Goal: Task Accomplishment & Management: Manage account settings

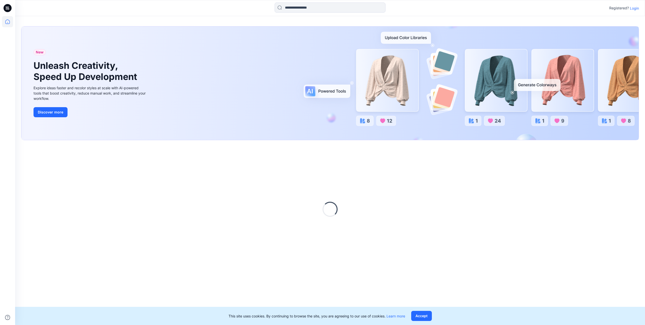
click at [637, 11] on p "Login" at bounding box center [634, 8] width 9 height 5
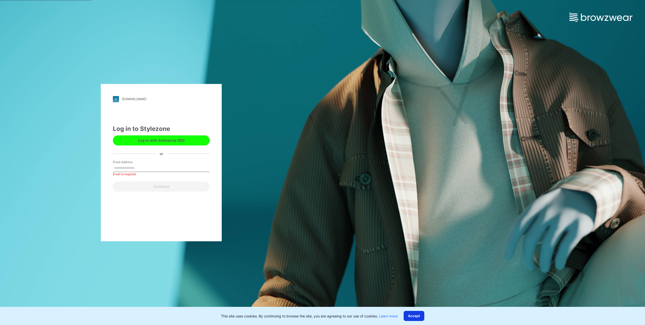
click at [416, 317] on button "Accept" at bounding box center [414, 316] width 21 height 10
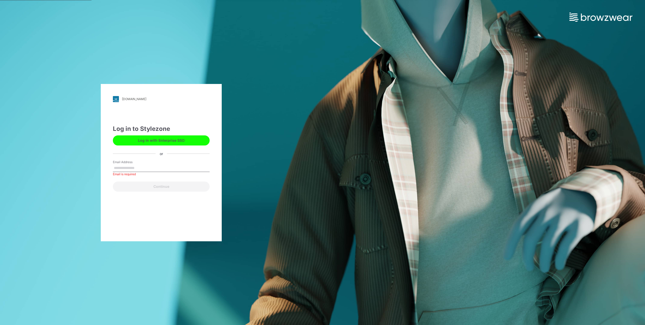
click at [149, 169] on input "Email Address" at bounding box center [161, 168] width 97 height 8
type input "**********"
click at [156, 183] on button "Continue" at bounding box center [161, 187] width 97 height 10
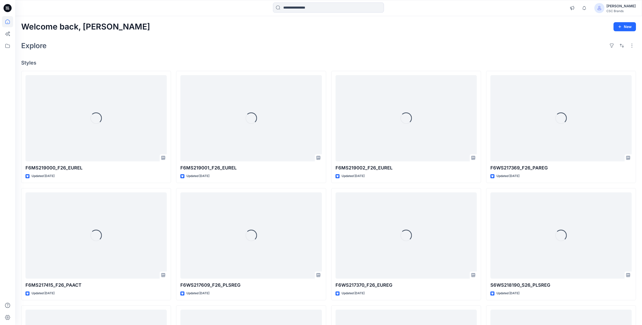
click at [437, 50] on div "Explore" at bounding box center [328, 46] width 614 height 12
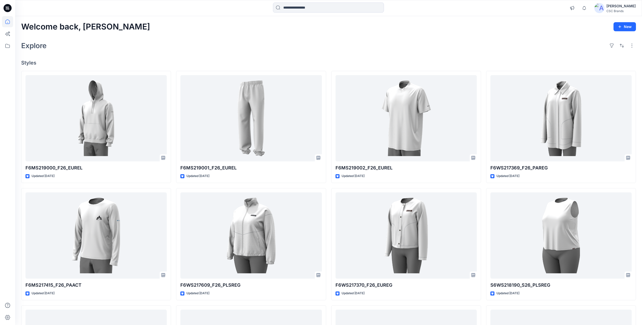
click at [184, 54] on div "Welcome back, Mijan New Explore Styles F6MS219000_F26_EUREL Updated 3 days ago …" at bounding box center [328, 229] width 627 height 426
